Goal: Use online tool/utility

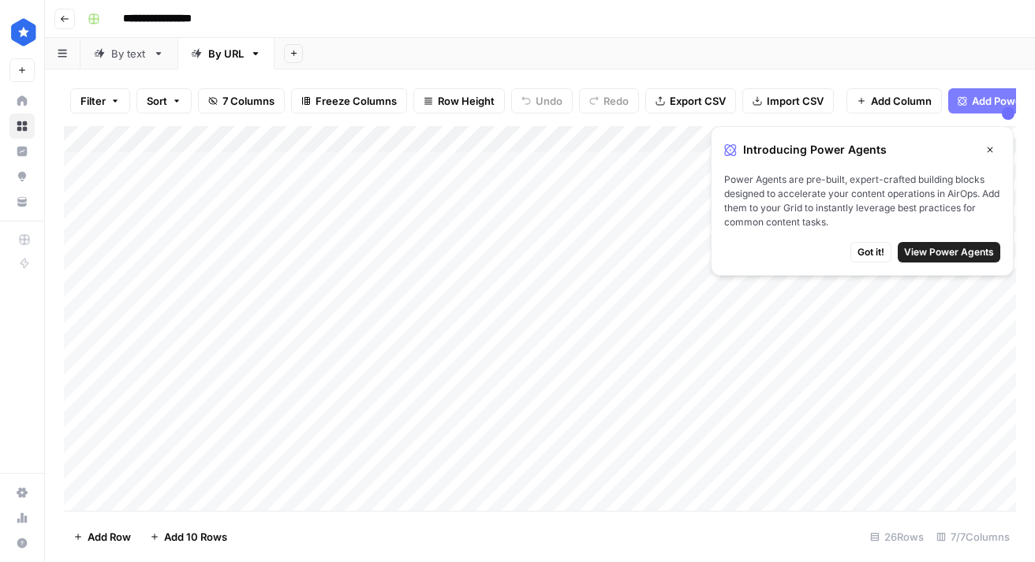
click at [872, 252] on span "Got it!" at bounding box center [870, 252] width 27 height 14
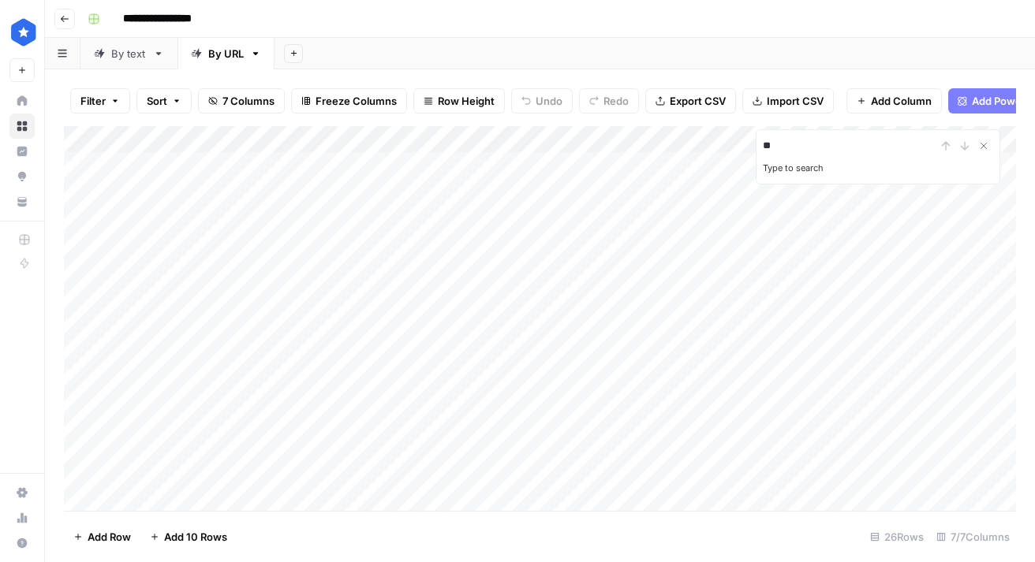
type input "*"
click at [978, 146] on icon "Close Search" at bounding box center [983, 146] width 13 height 13
click at [131, 60] on div "By text" at bounding box center [128, 54] width 35 height 16
